Goal: Transaction & Acquisition: Purchase product/service

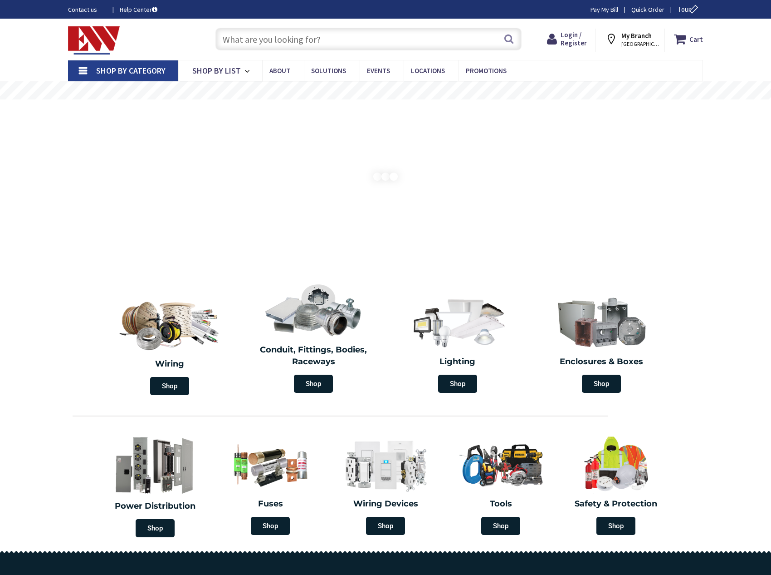
type input "[GEOGRAPHIC_DATA], [GEOGRAPHIC_DATA]"
click at [348, 31] on input "text" at bounding box center [369, 39] width 306 height 23
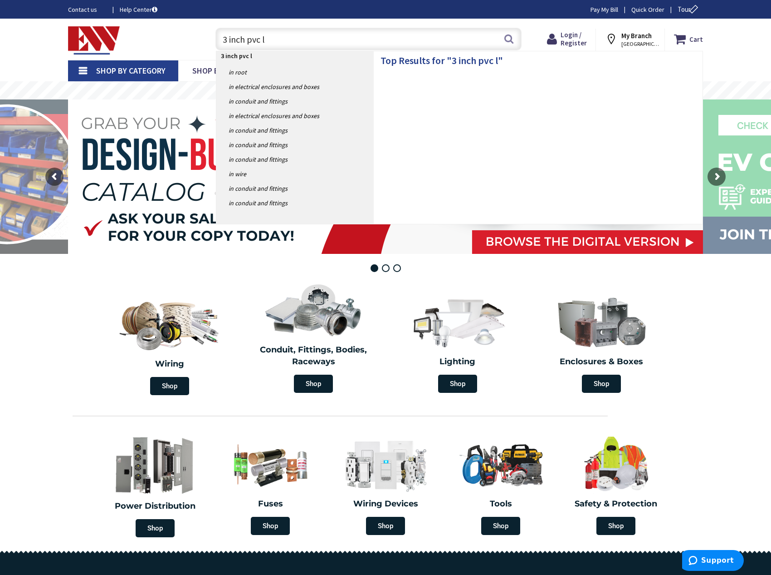
type input "3 inch pvc lb"
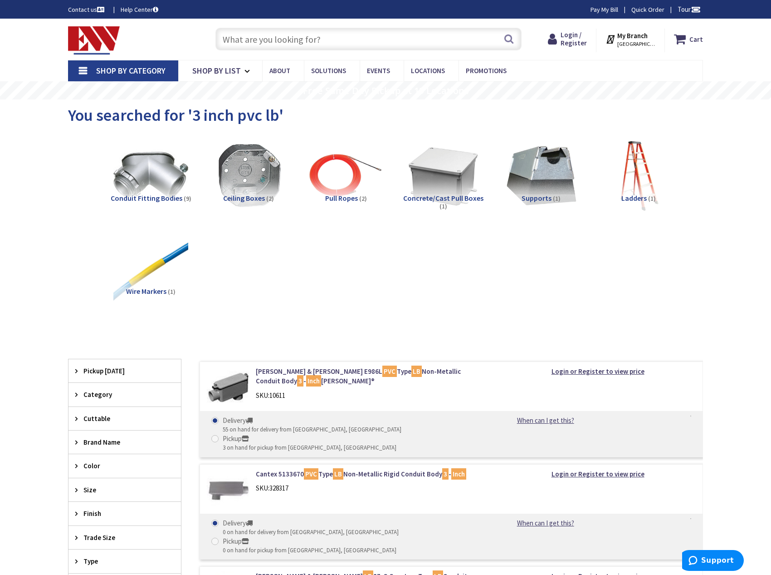
click at [636, 199] on span "Ladders" at bounding box center [634, 197] width 25 height 9
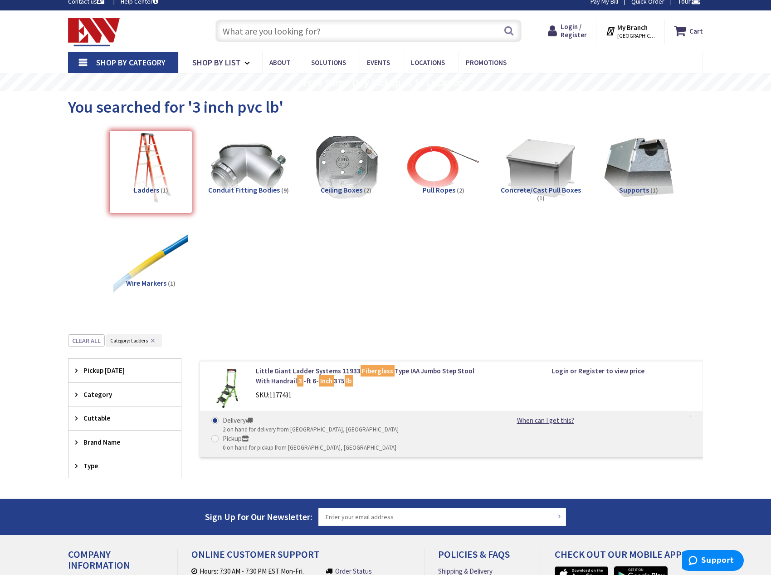
scroll to position [8, 0]
click at [316, 26] on input "text" at bounding box center [369, 31] width 306 height 23
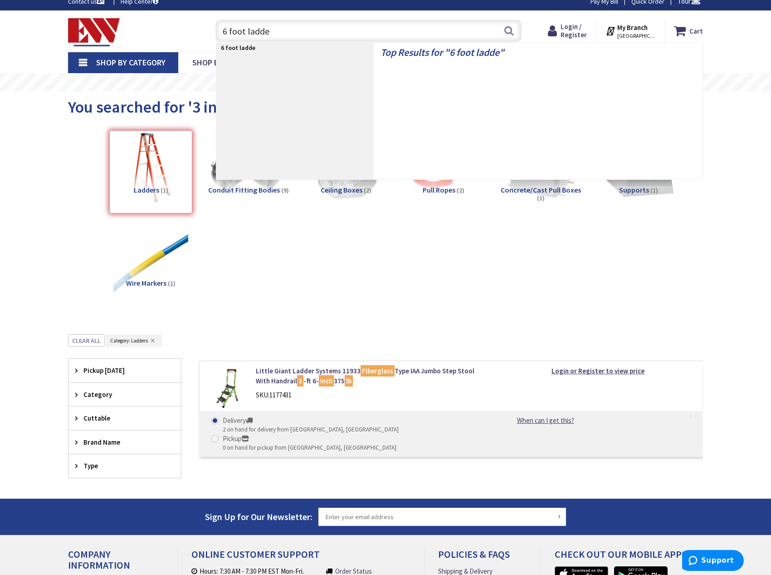
type input "6 foot ladder"
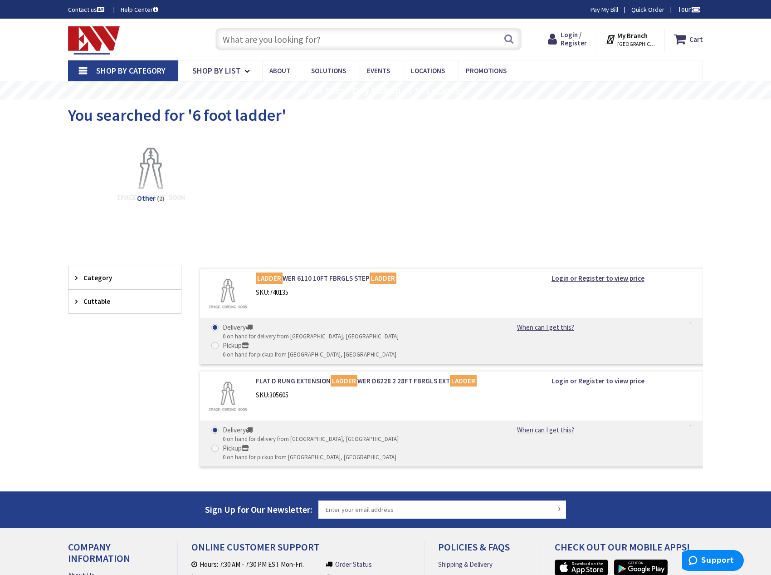
click at [260, 33] on input "text" at bounding box center [369, 39] width 306 height 23
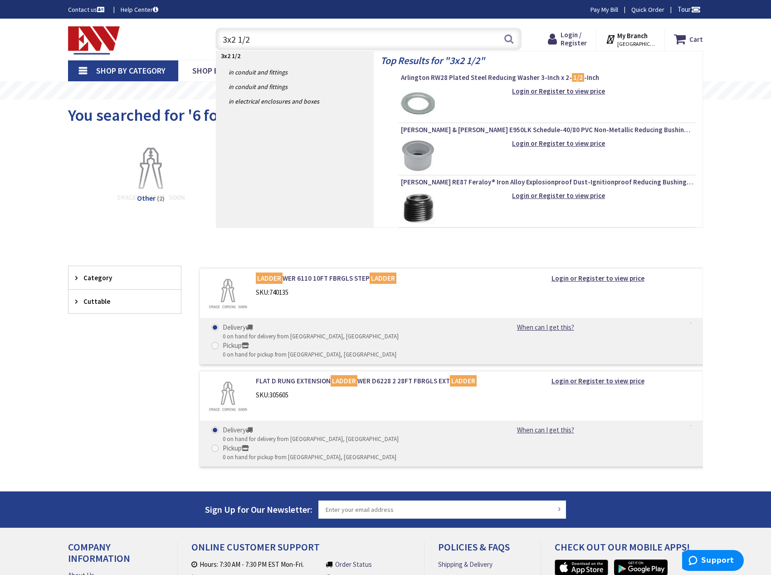
type input "3x2 1/2"
click at [418, 156] on img at bounding box center [418, 155] width 34 height 34
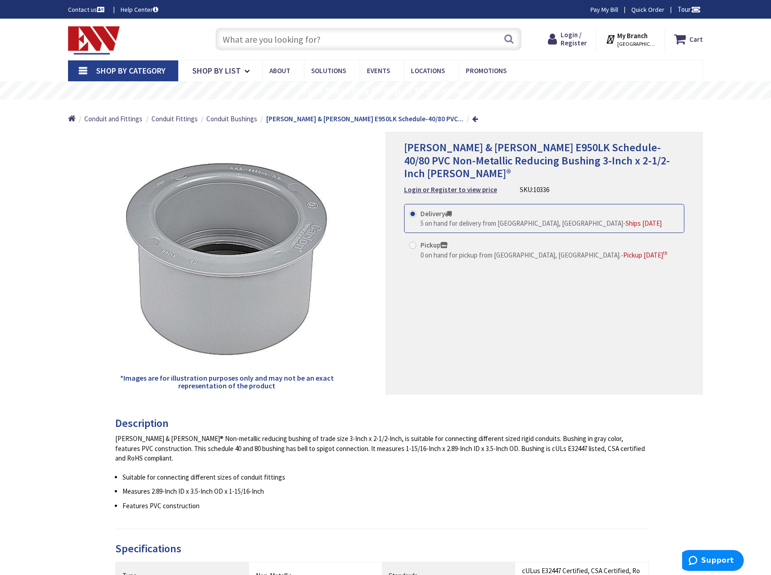
click at [628, 30] on div "My Branch STAMFORD, CT My Branch: 45 HARBOR VIEW AVENUE STAMFORD, CT Monday 7:0…" at bounding box center [631, 41] width 69 height 24
click at [628, 35] on strong "My Branch" at bounding box center [633, 35] width 30 height 9
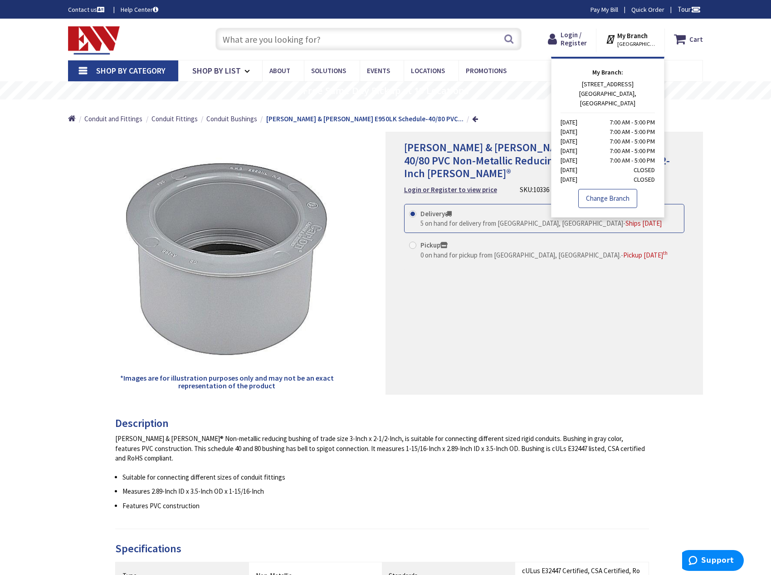
click at [609, 189] on link "Change Branch" at bounding box center [608, 198] width 59 height 19
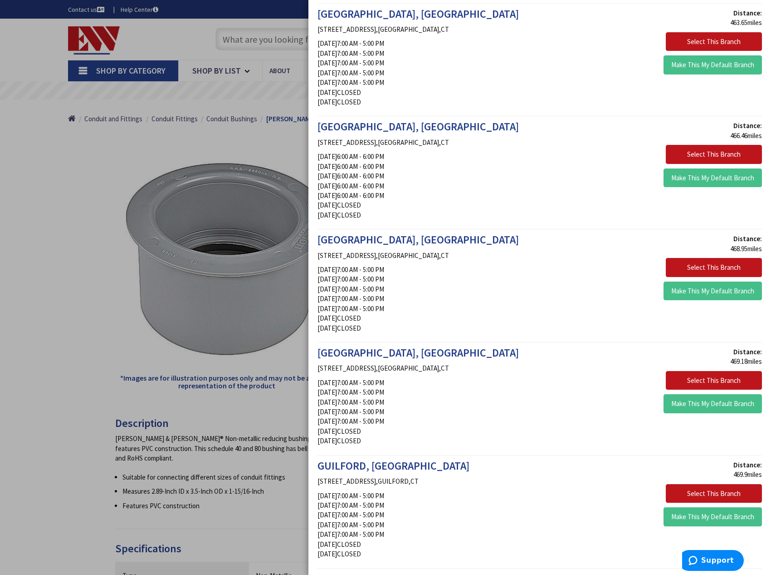
scroll to position [1187, 0]
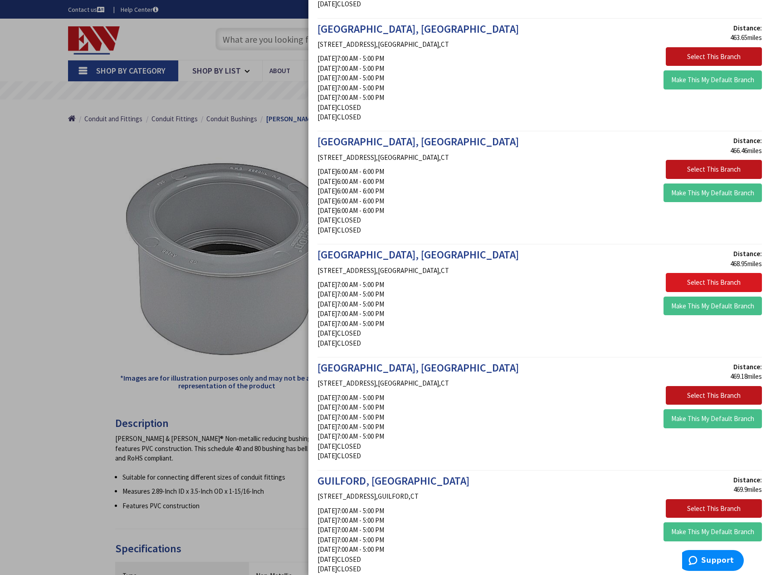
click at [710, 273] on button "Select This Branch" at bounding box center [714, 282] width 96 height 19
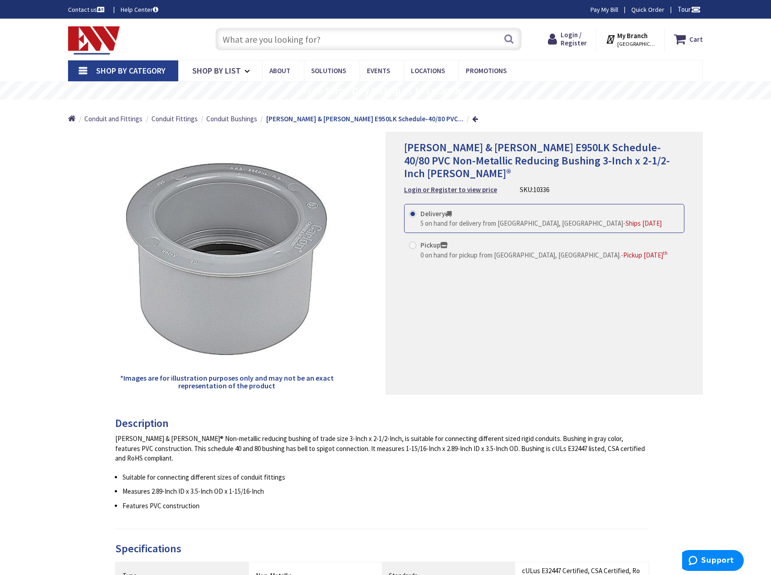
click at [295, 35] on input "text" at bounding box center [369, 39] width 306 height 23
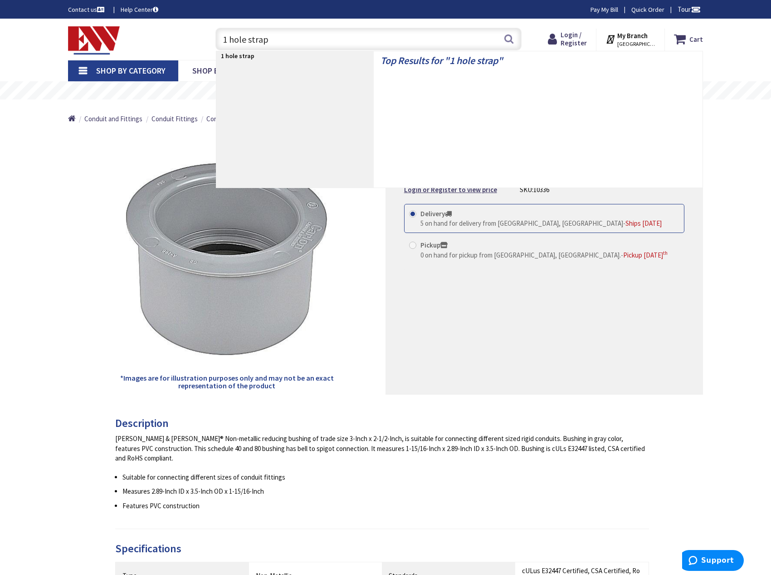
type input "1 hole straps"
